Goal: Task Accomplishment & Management: Complete application form

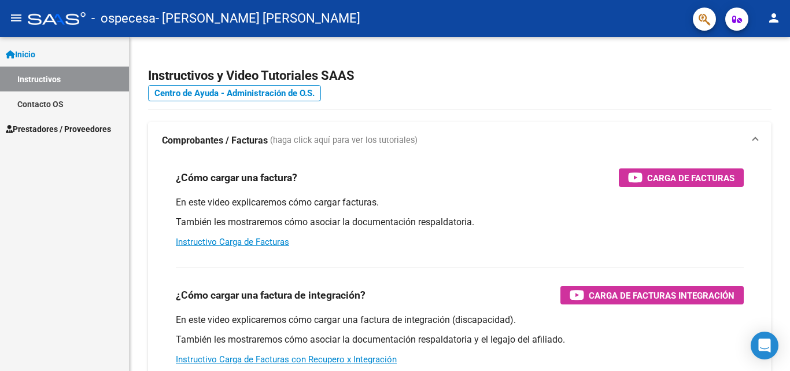
click at [58, 125] on span "Prestadores / Proveedores" at bounding box center [58, 129] width 105 height 13
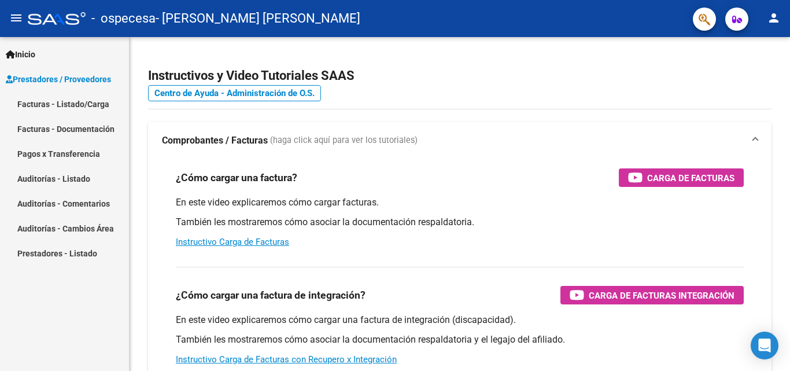
click at [71, 106] on link "Facturas - Listado/Carga" at bounding box center [64, 103] width 129 height 25
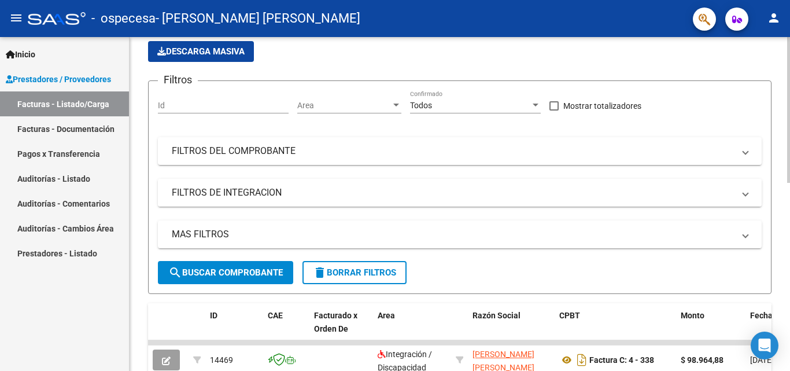
scroll to position [58, 0]
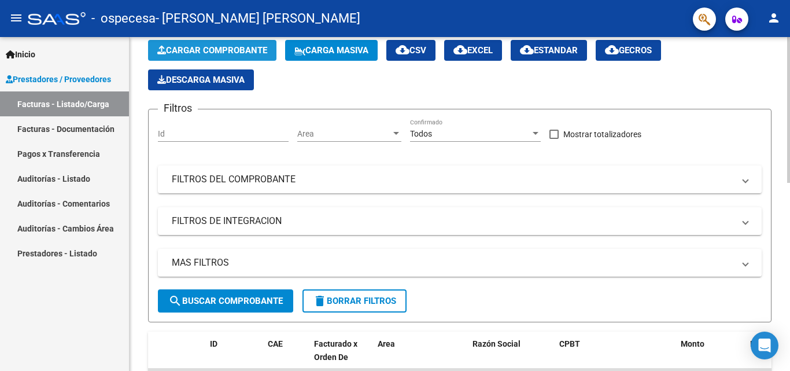
click at [247, 44] on button "Cargar Comprobante" at bounding box center [212, 50] width 128 height 21
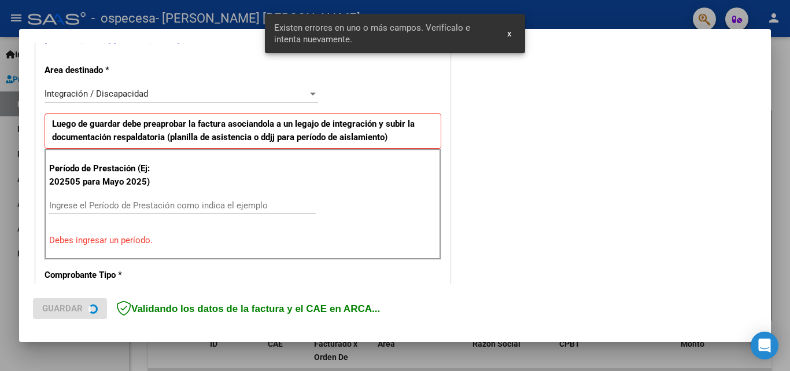
scroll to position [282, 0]
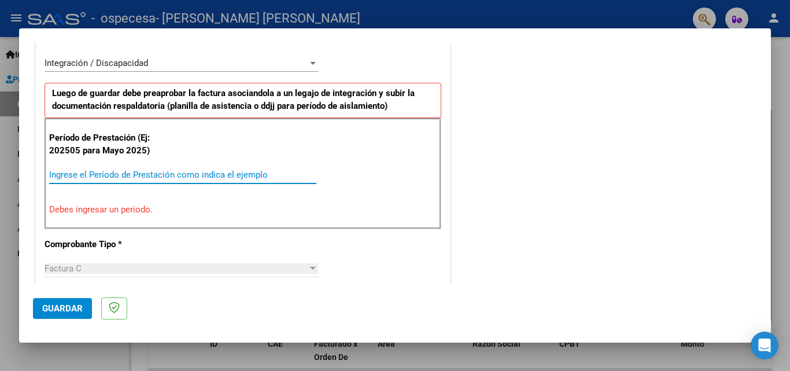
click at [159, 174] on input "Ingrese el Período de Prestación como indica el ejemplo" at bounding box center [182, 174] width 267 height 10
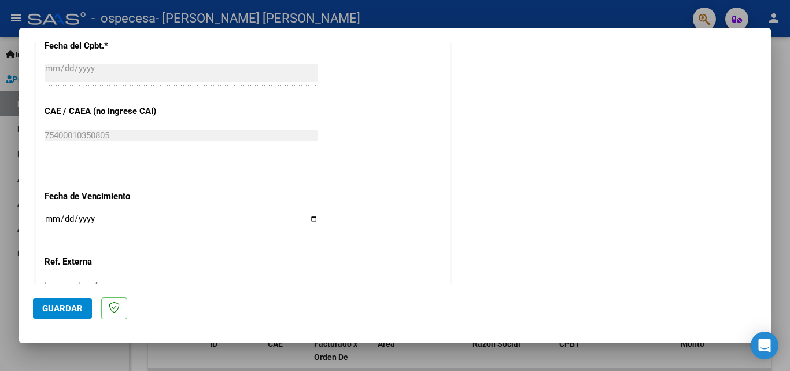
scroll to position [745, 0]
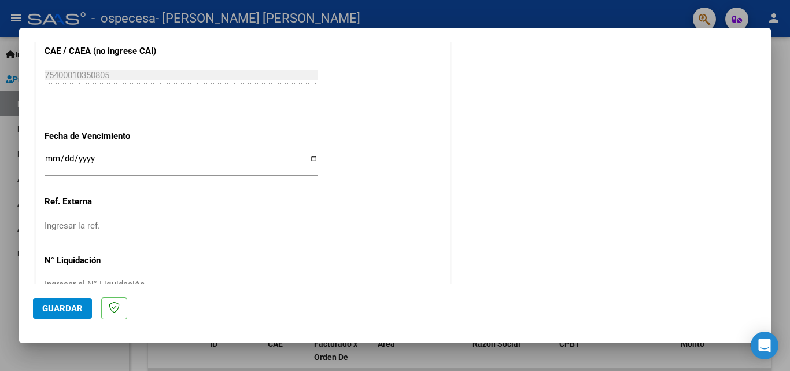
type input "202509"
click at [312, 155] on input "Ingresar la fecha" at bounding box center [181, 163] width 273 height 19
type input "[DATE]"
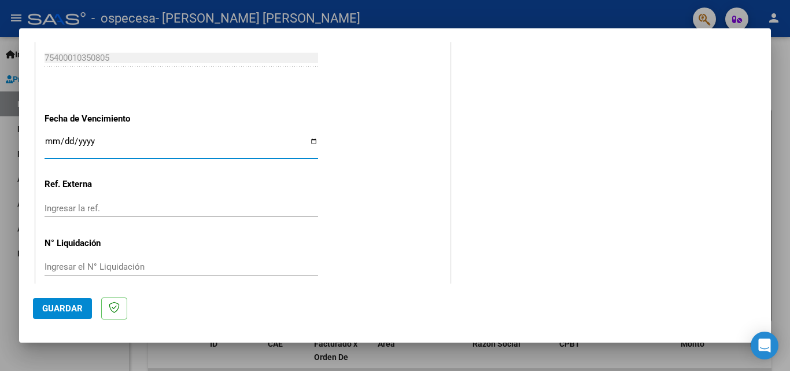
scroll to position [776, 0]
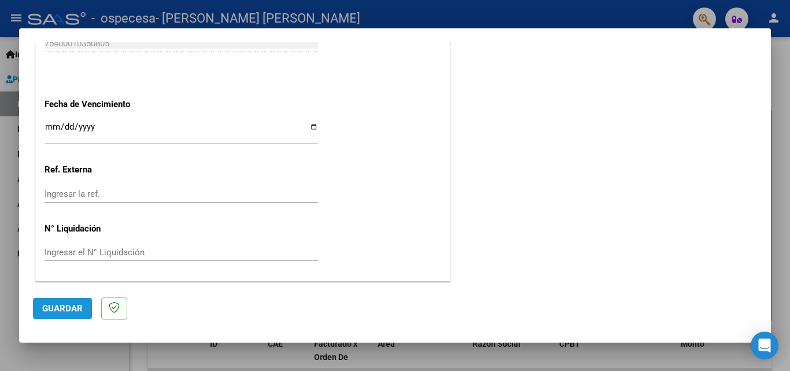
click at [66, 302] on button "Guardar" at bounding box center [62, 308] width 59 height 21
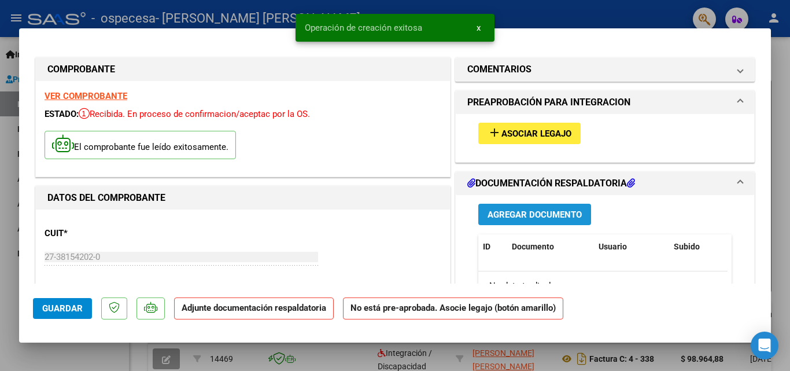
click at [519, 206] on button "Agregar Documento" at bounding box center [534, 214] width 113 height 21
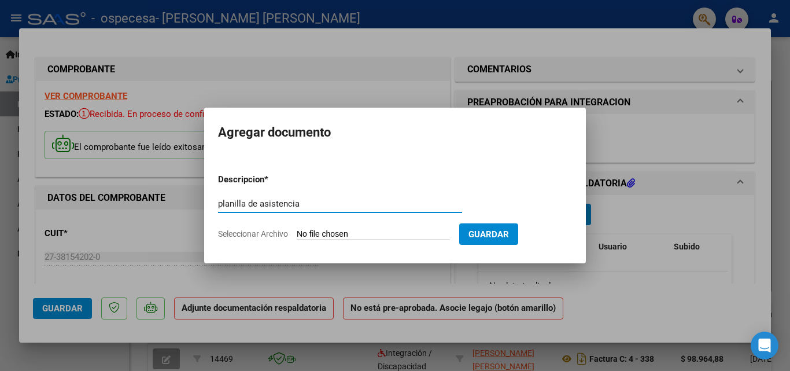
type input "planilla de asistencia"
type input "C:\fakepath\PLANILLA DE ASISTENCIA SEPTIEMBRE [PERSON_NAME] 2025.pdf"
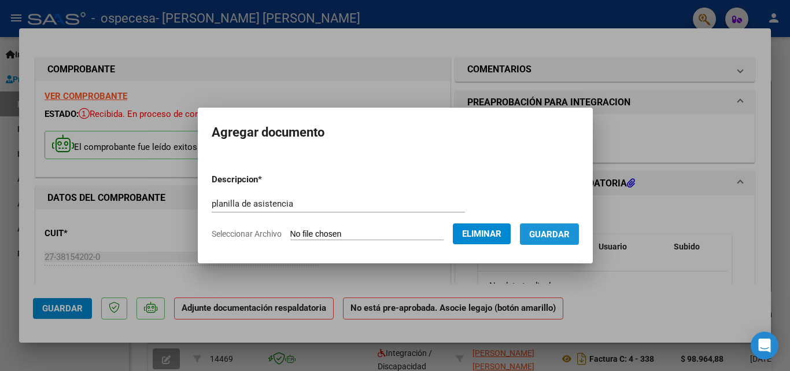
click at [566, 234] on span "Guardar" at bounding box center [549, 234] width 40 height 10
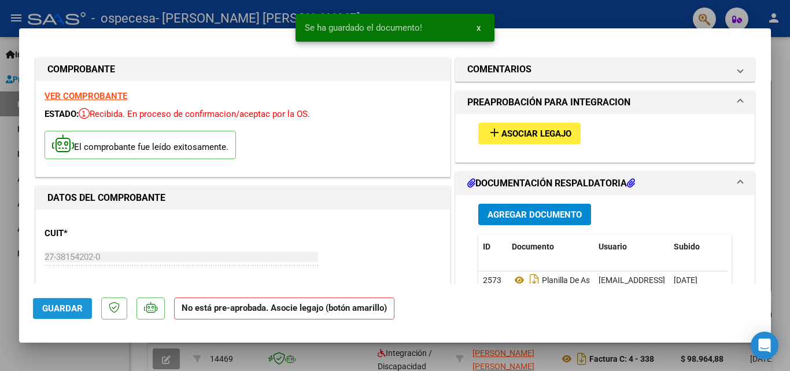
click at [66, 306] on span "Guardar" at bounding box center [62, 308] width 40 height 10
